Goal: Information Seeking & Learning: Learn about a topic

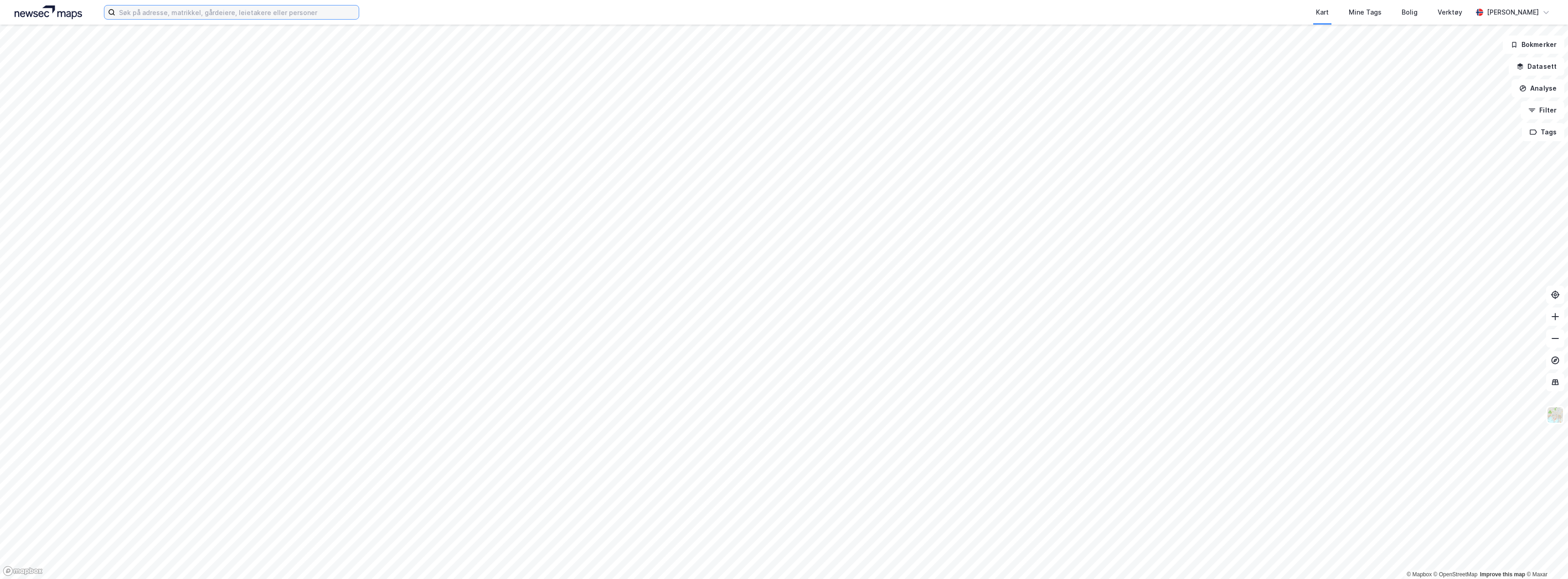
click at [152, 13] on input at bounding box center [237, 12] width 243 height 14
paste input "Energiveien 2"
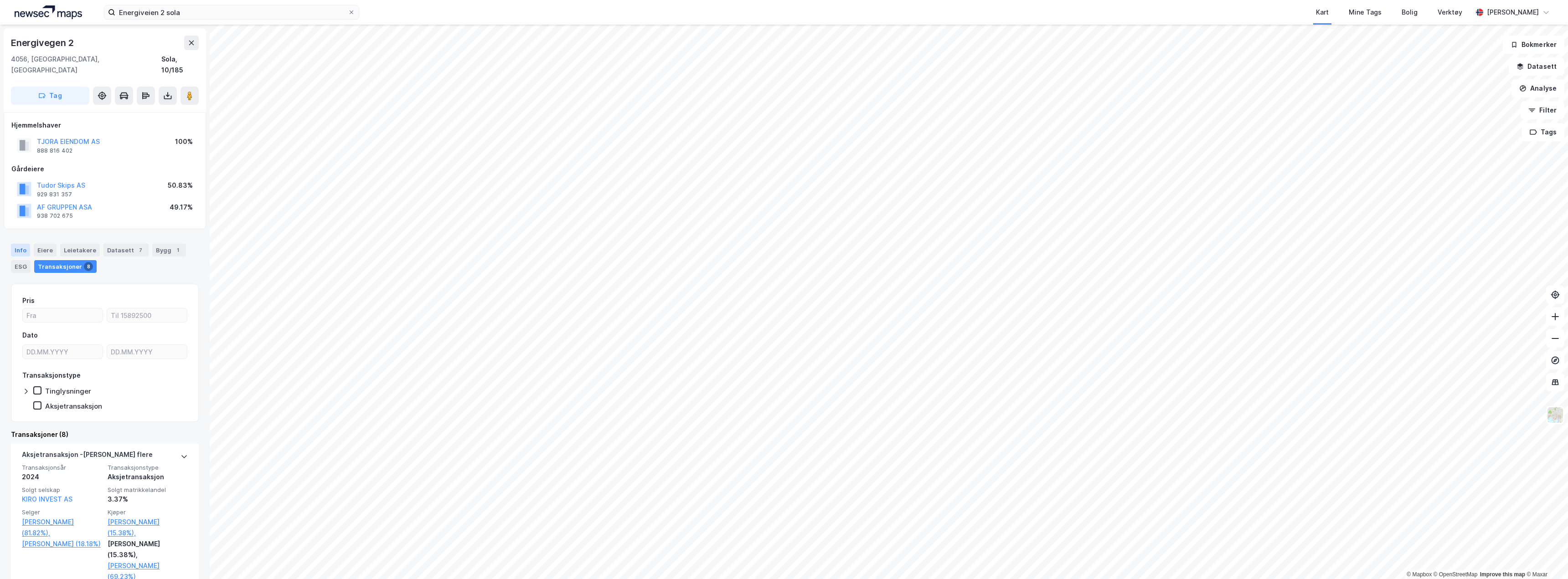
click at [15, 244] on div "Info" at bounding box center [20, 250] width 19 height 13
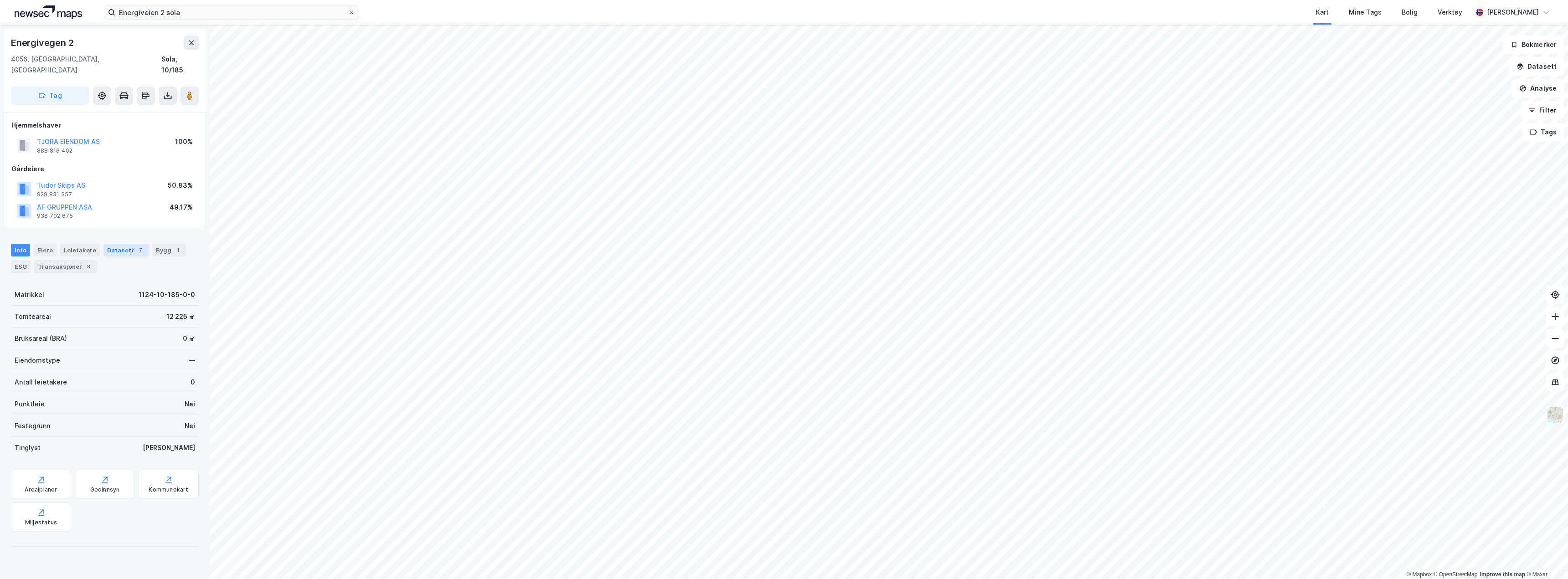
click at [127, 244] on div "Datasett 7" at bounding box center [126, 250] width 45 height 13
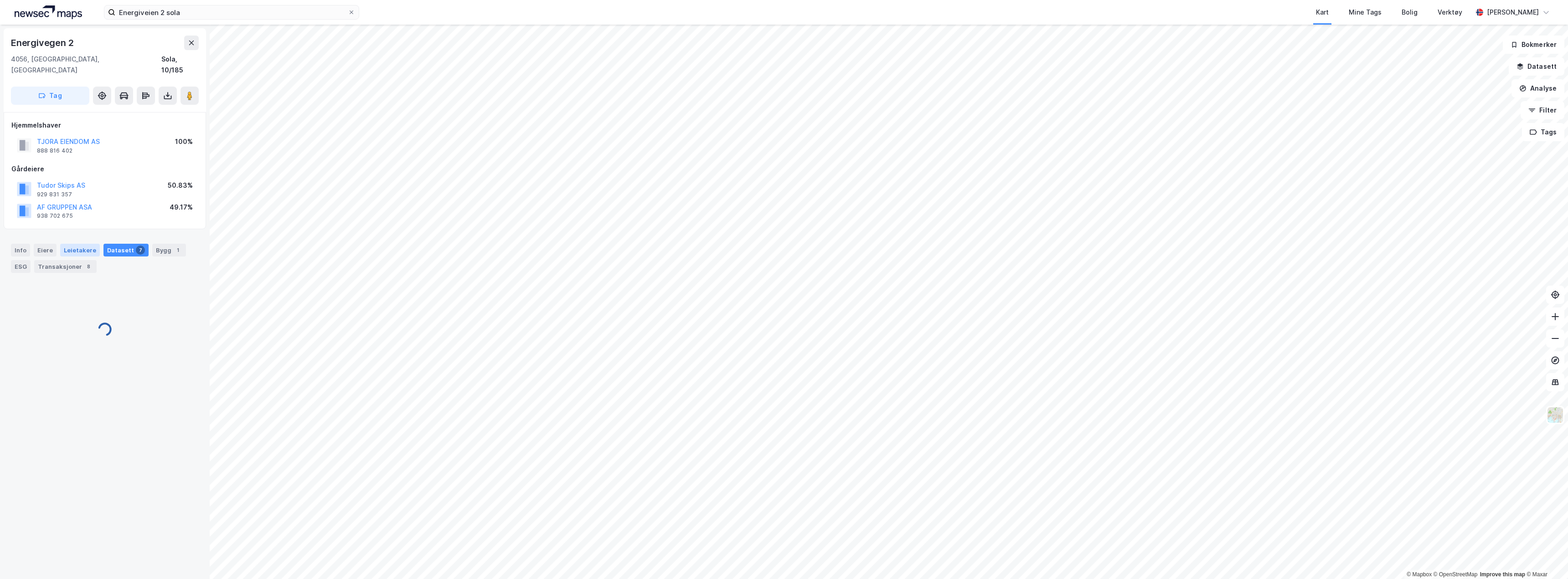
click at [87, 244] on div "Leietakere" at bounding box center [79, 250] width 39 height 13
click at [189, 44] on icon at bounding box center [192, 43] width 5 height 5
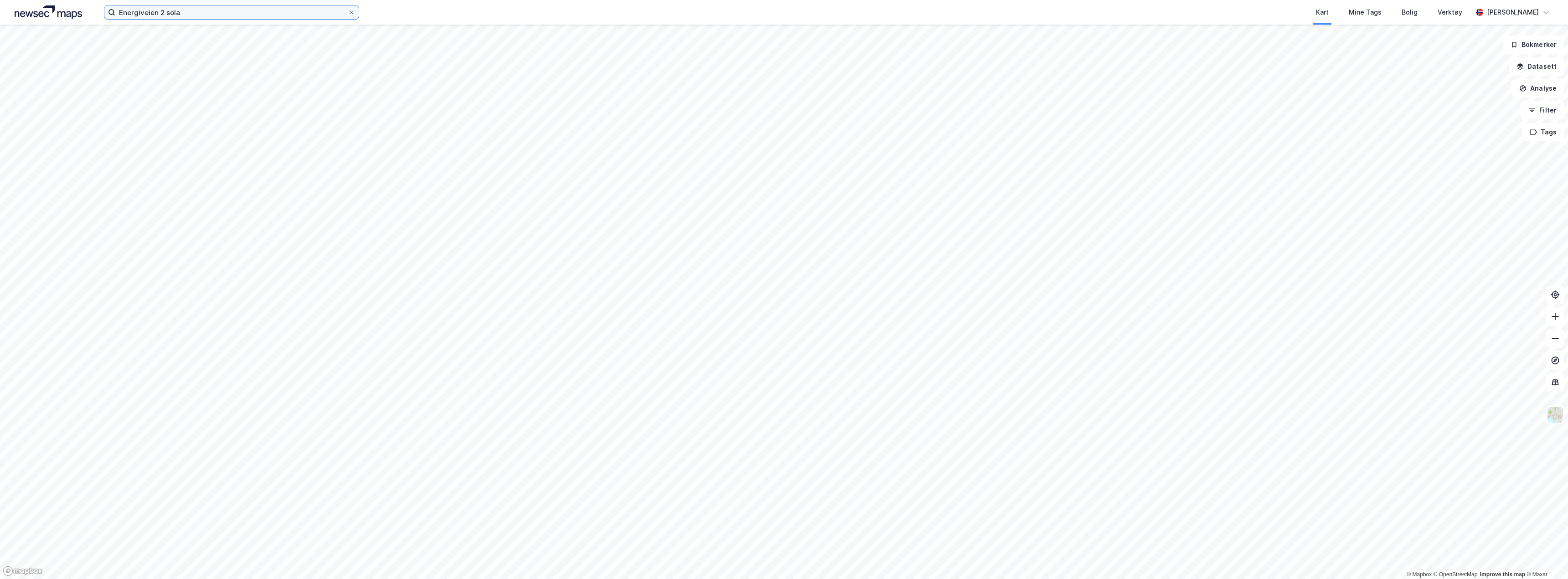
click at [157, 17] on input "Energiveien 2 sola" at bounding box center [231, 12] width 233 height 14
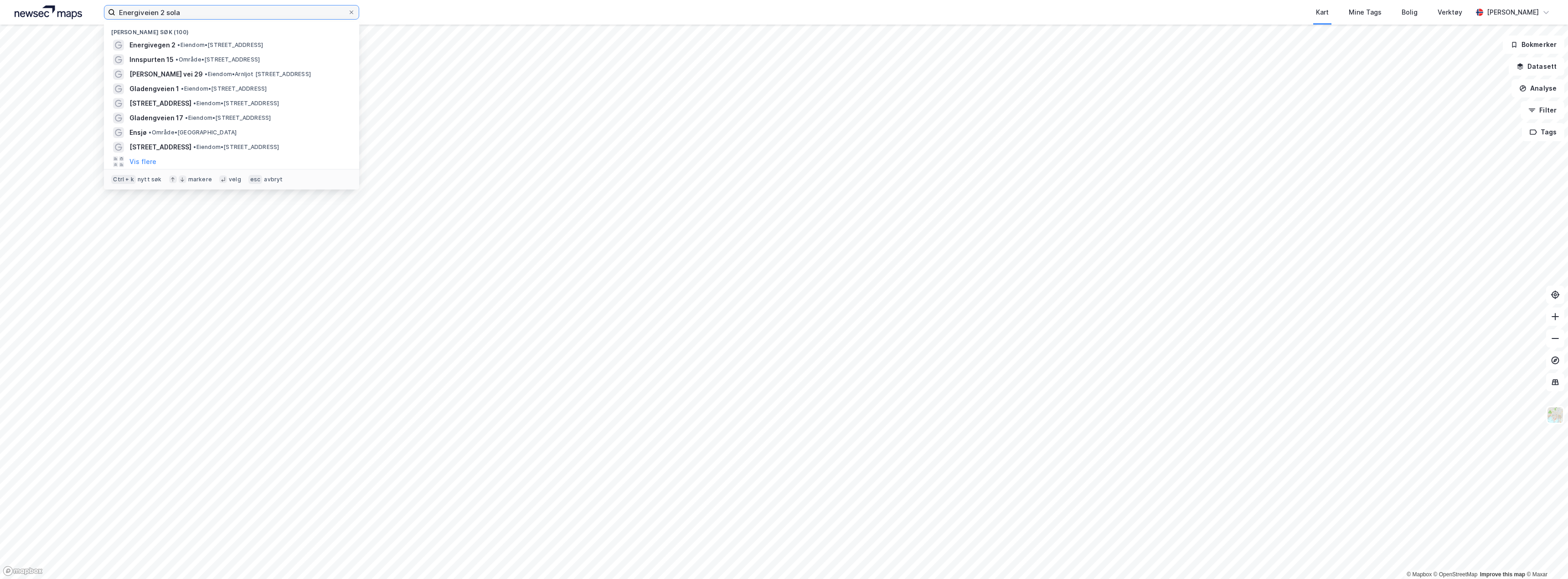
click at [157, 17] on input "Energiveien 2 sola" at bounding box center [231, 12] width 233 height 14
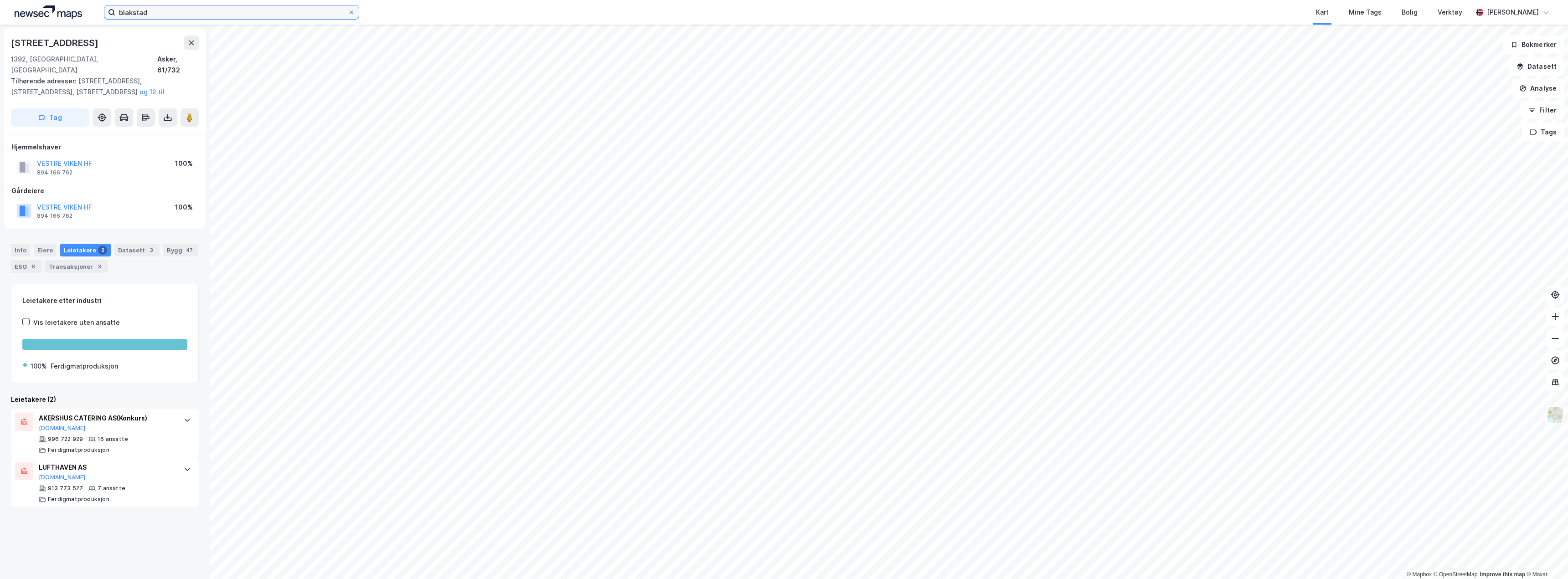
drag, startPoint x: 126, startPoint y: 11, endPoint x: 69, endPoint y: 1, distance: 57.9
click at [77, 3] on div "blakstad Kart Mine Tags Bolig Verktøy Fredrik Haugstad" at bounding box center [784, 12] width 1568 height 25
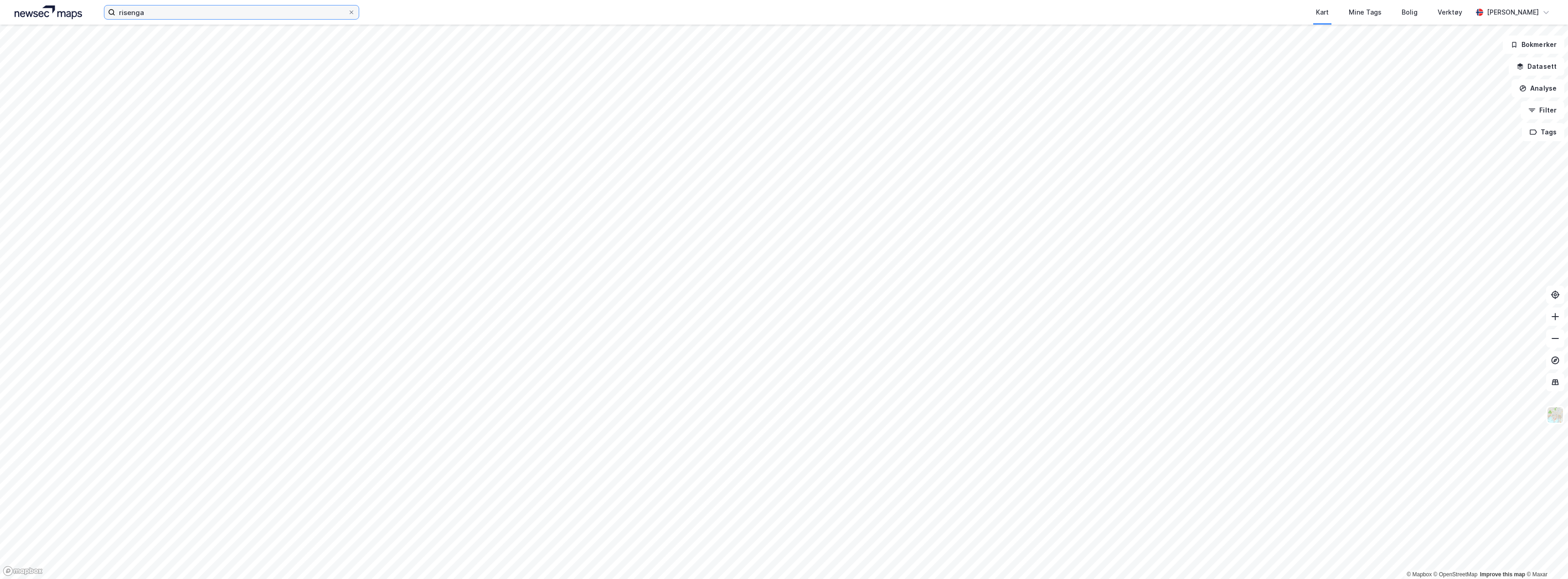
drag, startPoint x: 157, startPoint y: 16, endPoint x: 151, endPoint y: 14, distance: 6.3
click at [157, 16] on input "risenga" at bounding box center [231, 12] width 233 height 14
drag, startPoint x: 151, startPoint y: 14, endPoint x: 82, endPoint y: 2, distance: 70.0
click at [97, 8] on div "risenga Kart Mine Tags Bolig Verktøy Fredrik Haugstad" at bounding box center [784, 12] width 1568 height 25
click at [69, 7] on div "risavika Kart Mine Tags Bolig Verktøy Fredrik Haugstad" at bounding box center [784, 12] width 1568 height 25
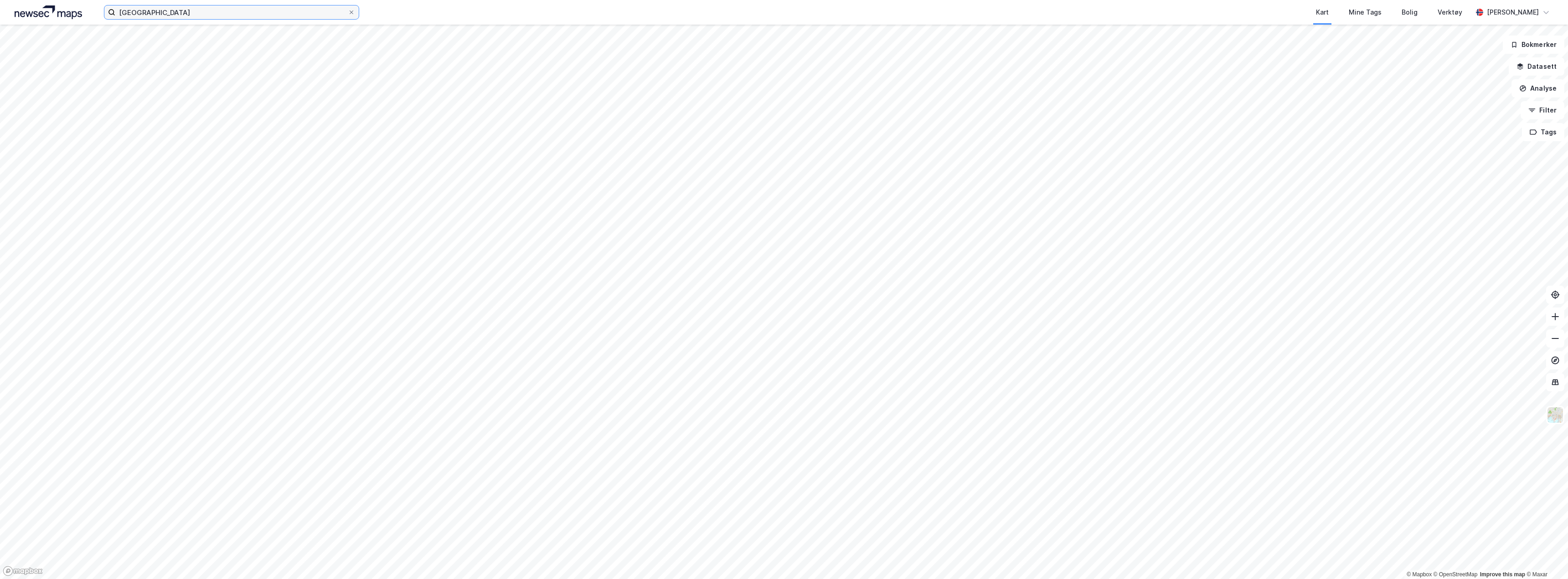
type input "stavanger"
click at [151, 13] on input at bounding box center [237, 12] width 243 height 14
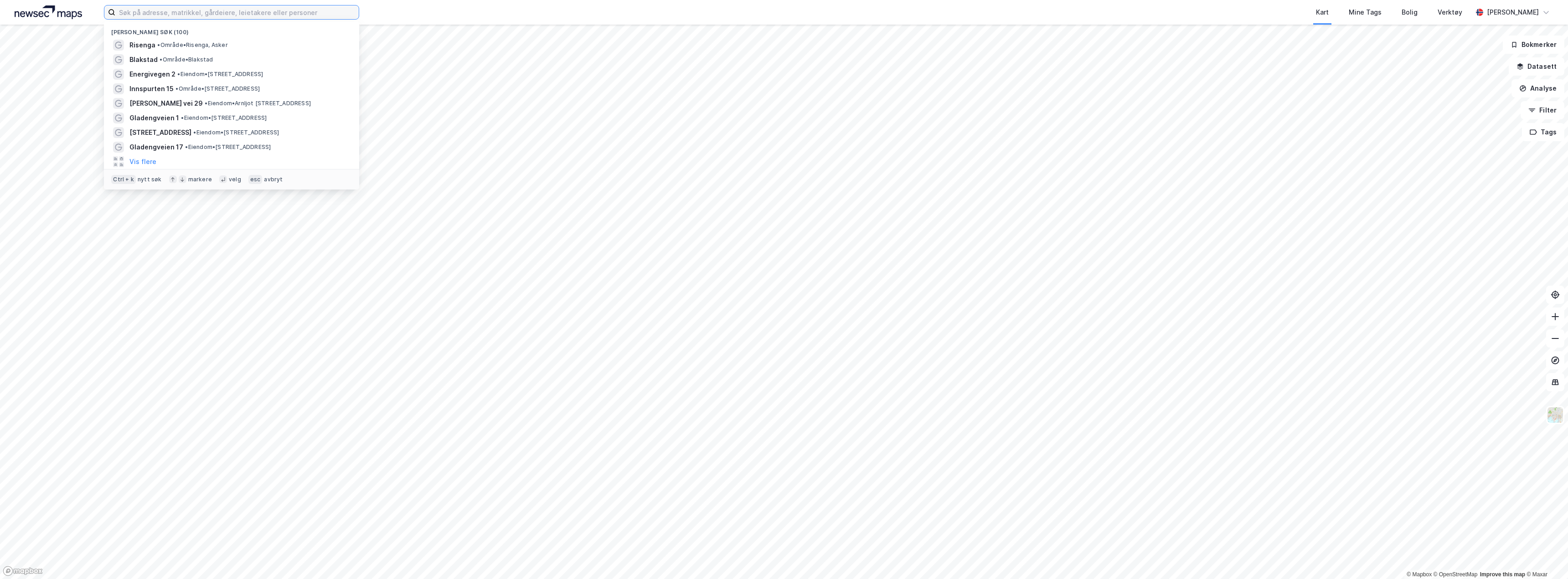
paste input "Energiveien 2"
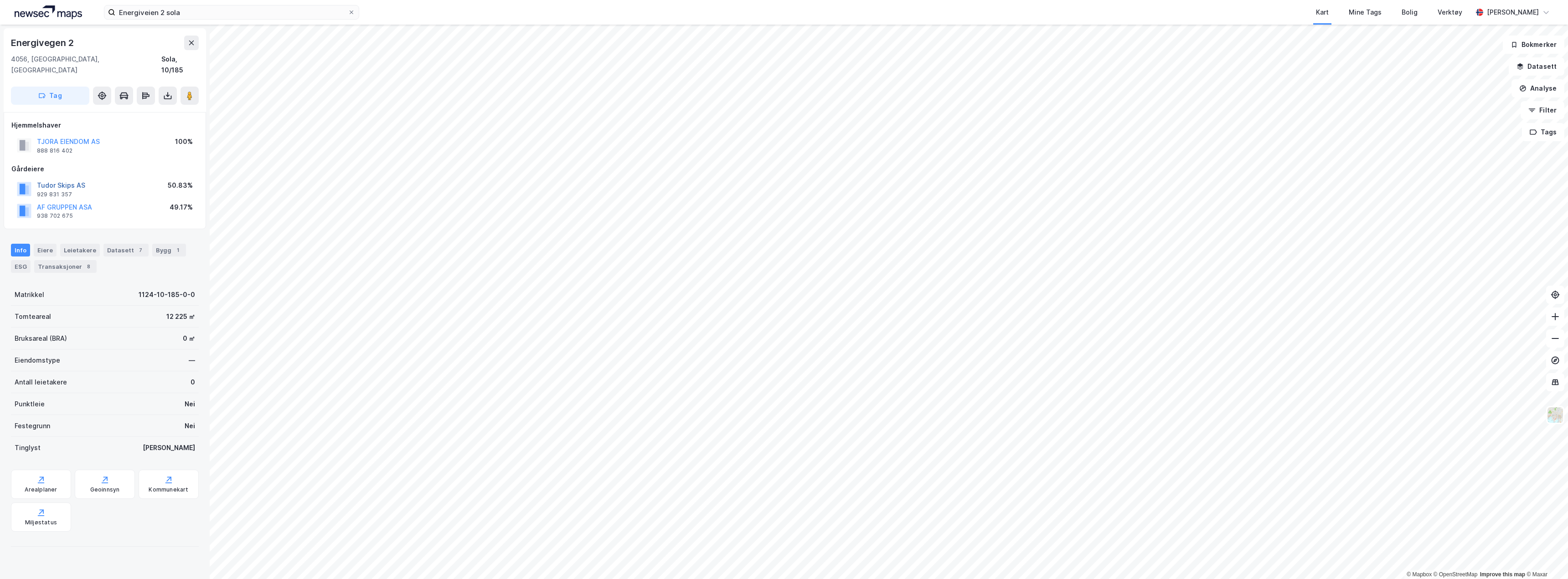
click at [0, 0] on button "Tudor Skips AS" at bounding box center [0, 0] width 0 height 0
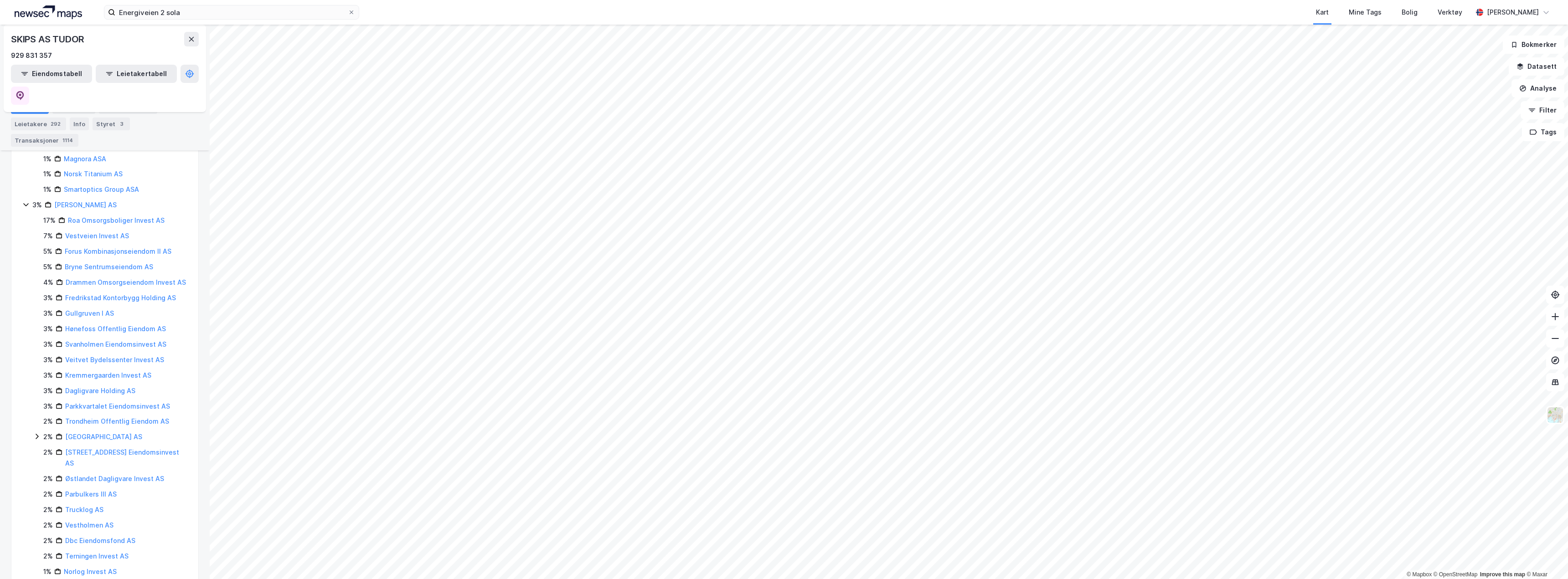
scroll to position [763, 0]
click at [192, 39] on icon at bounding box center [192, 39] width 5 height 5
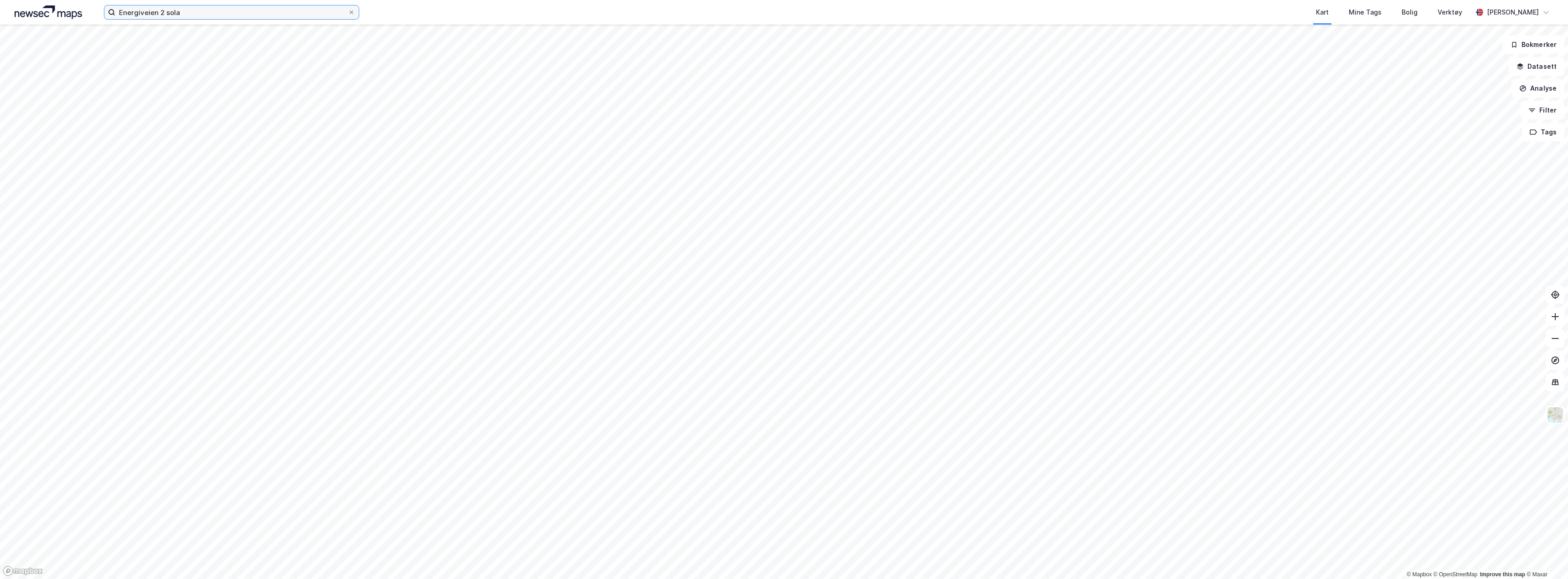
click at [201, 14] on input "Energiveien 2 sola" at bounding box center [231, 12] width 233 height 14
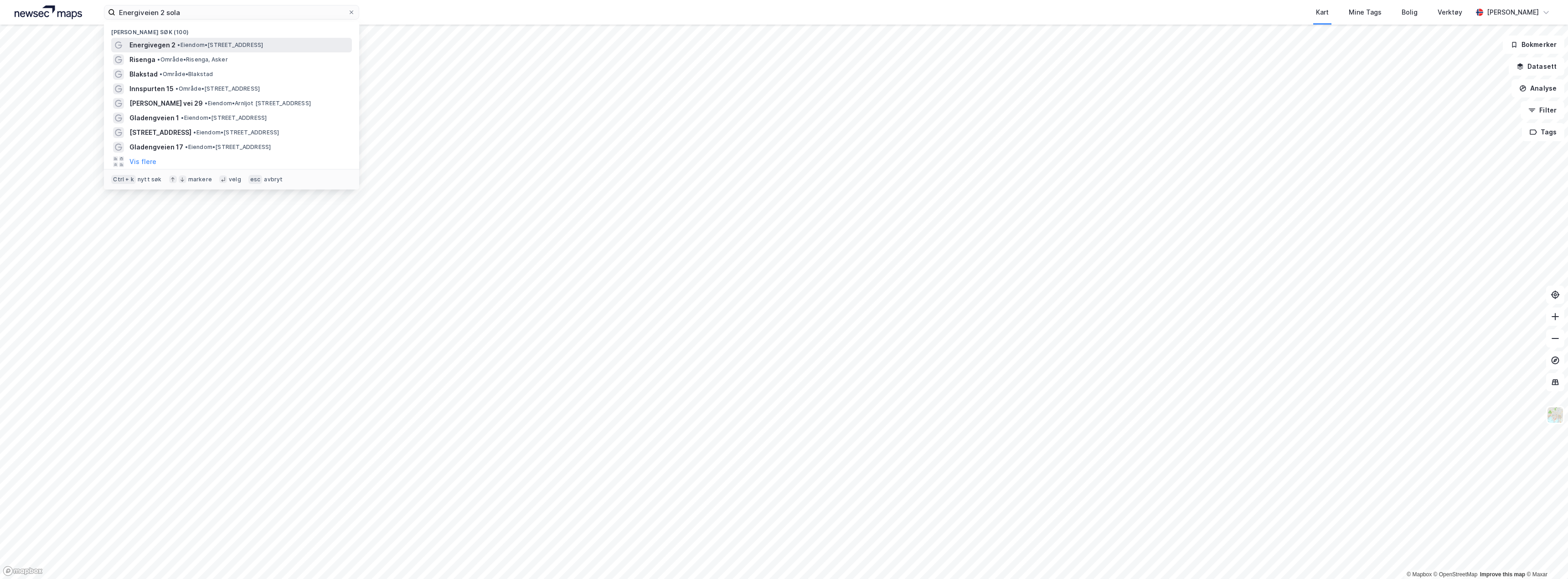
click at [213, 41] on span "• Eiendom • [STREET_ADDRESS]" at bounding box center [220, 45] width 86 height 7
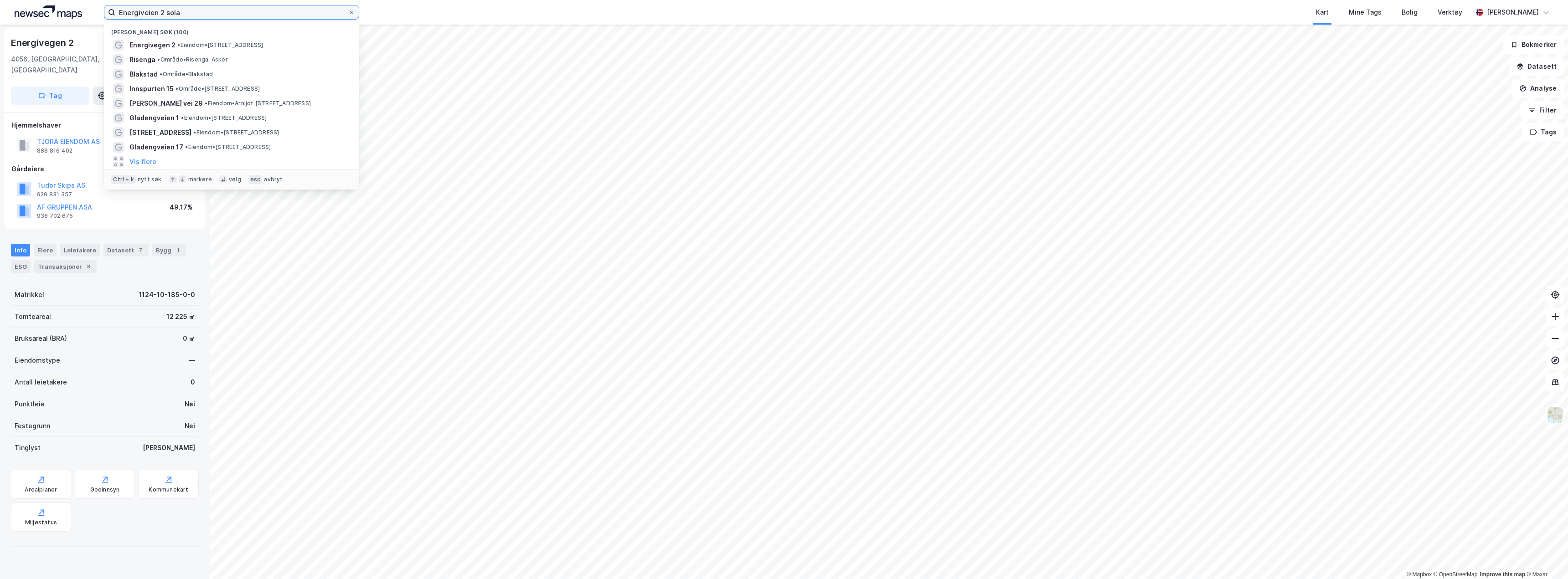
drag, startPoint x: 195, startPoint y: 8, endPoint x: 82, endPoint y: -7, distance: 114.0
click at [82, 0] on html "Energiveien 2 sola Nylige søk (100) Energivegen 2 • Eiendom • [STREET_ADDRESS] …" at bounding box center [784, 289] width 1568 height 579
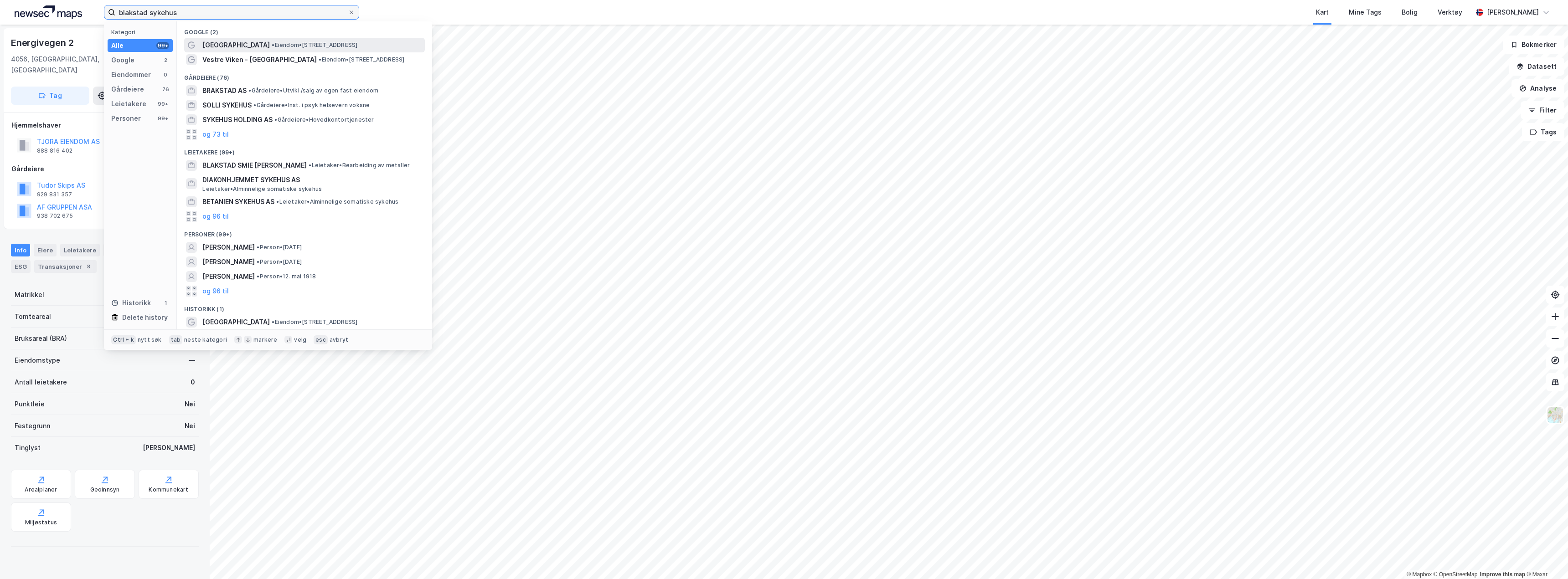
type input "blakstad sykehus"
